Goal: Find specific fact: Find specific fact

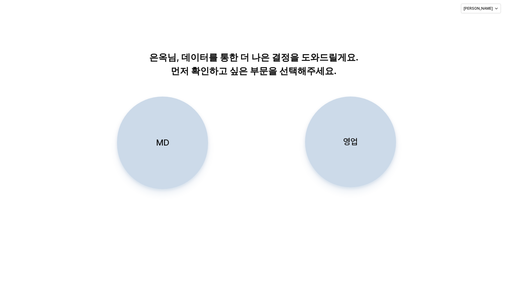
click at [148, 141] on div "MD" at bounding box center [162, 143] width 85 height 92
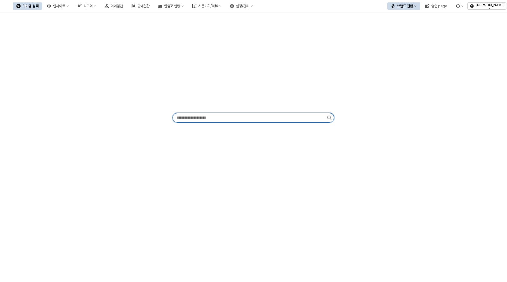
click at [247, 121] on input "App Frame" at bounding box center [250, 117] width 154 height 9
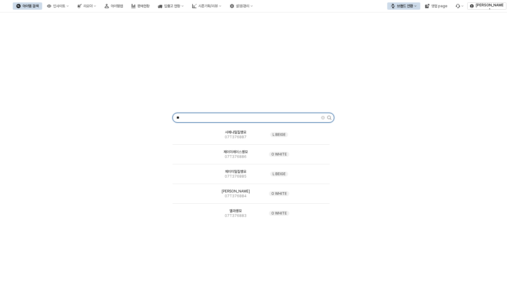
type input "*"
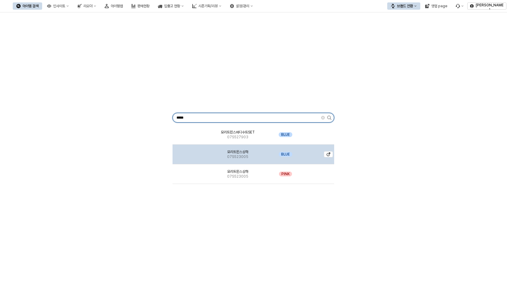
type input "*****"
click at [243, 151] on span "모리트윈스상하" at bounding box center [237, 152] width 21 height 5
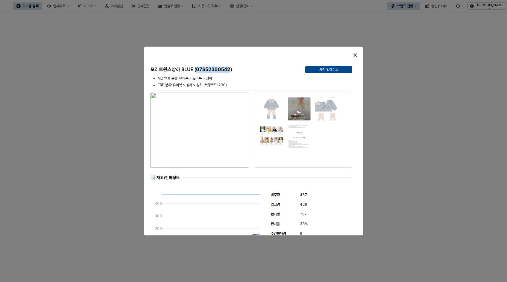
drag, startPoint x: 230, startPoint y: 71, endPoint x: 195, endPoint y: 70, distance: 35.4
click at [195, 70] on h5 "모리트윈스상하 BLUE (07S52300542)" at bounding box center [225, 70] width 150 height 6
copy h5 "07S52300542"
